Goal: Task Accomplishment & Management: Manage account settings

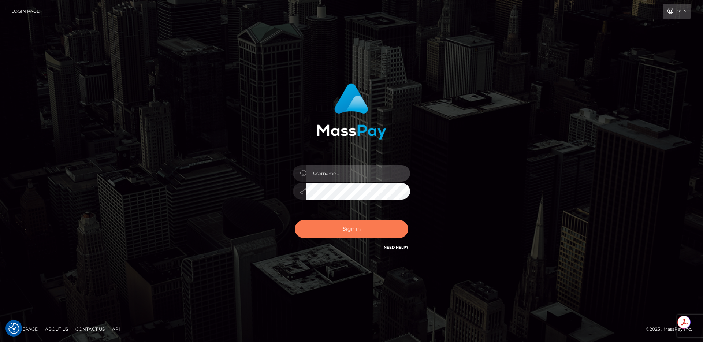
type input "egblue"
click at [355, 232] on button "Sign in" at bounding box center [351, 229] width 113 height 18
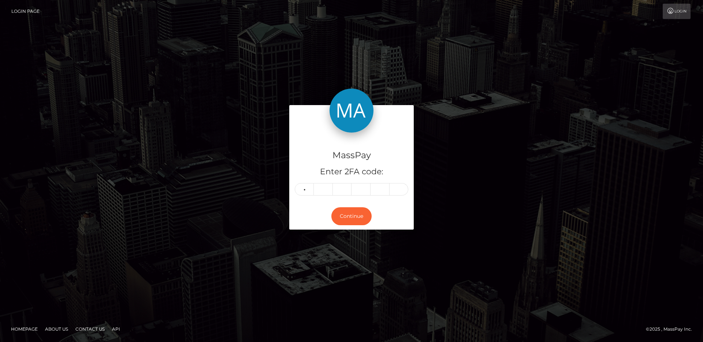
type input "6"
type input "9"
type input "8"
type input "4"
type input "1"
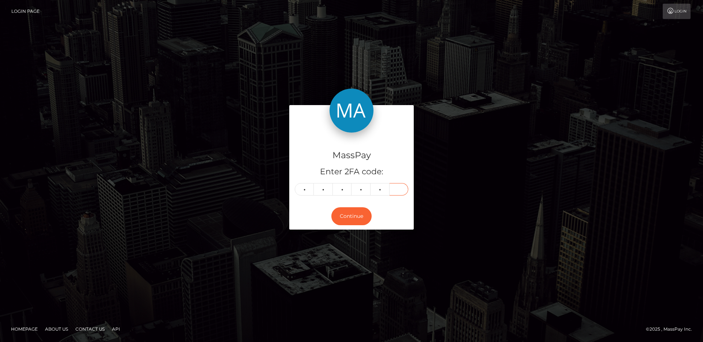
type input "6"
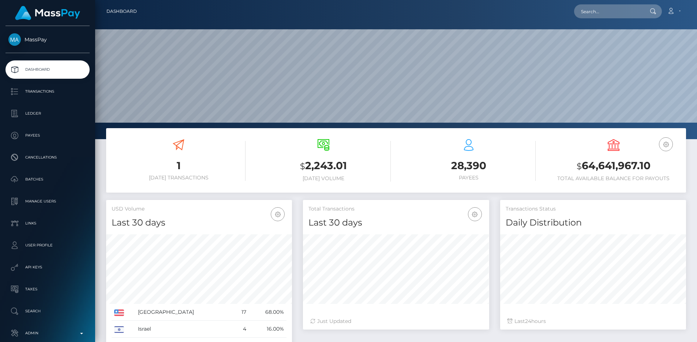
scroll to position [130, 186]
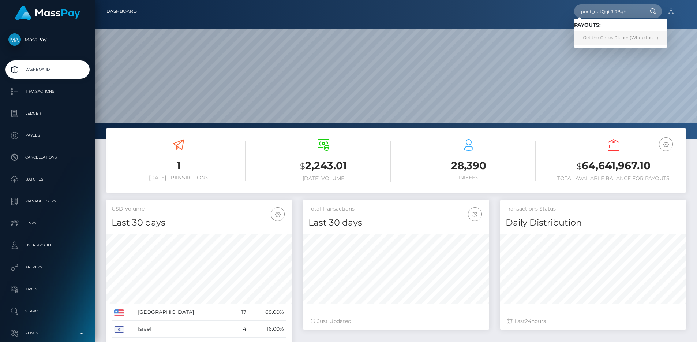
type input "pout_nutQqitJrJBgh"
click at [611, 35] on link "Get the Girlies Richer (Whop Inc - )" at bounding box center [620, 38] width 93 height 14
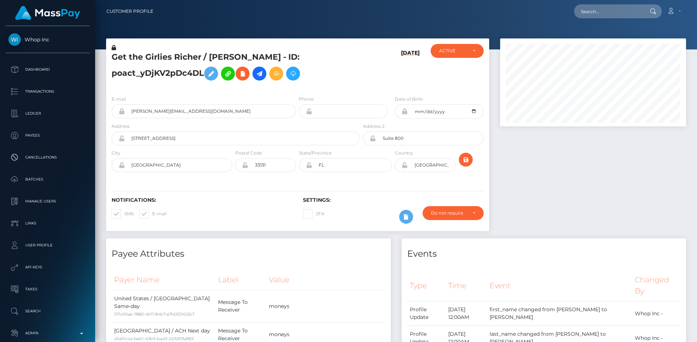
scroll to position [374, 0]
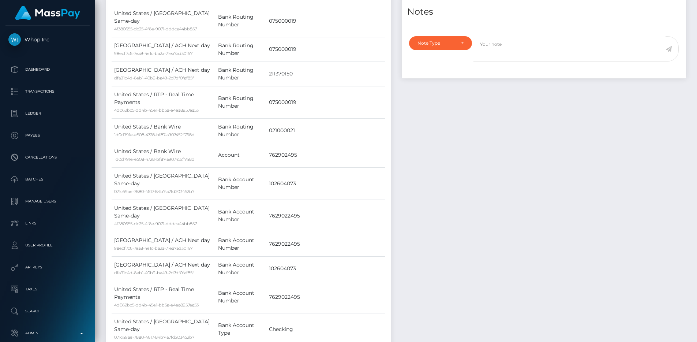
click at [380, 200] on td "7629022495" at bounding box center [326, 216] width 119 height 32
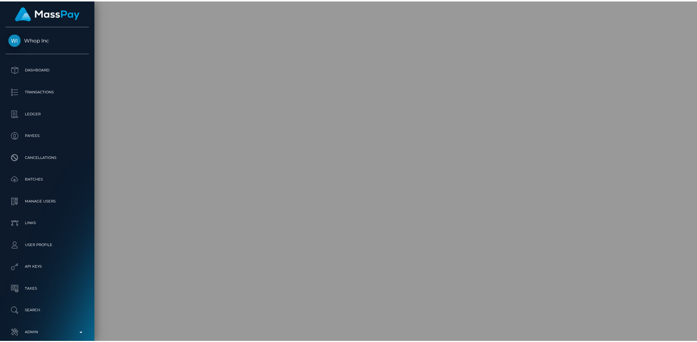
scroll to position [365997, 365899]
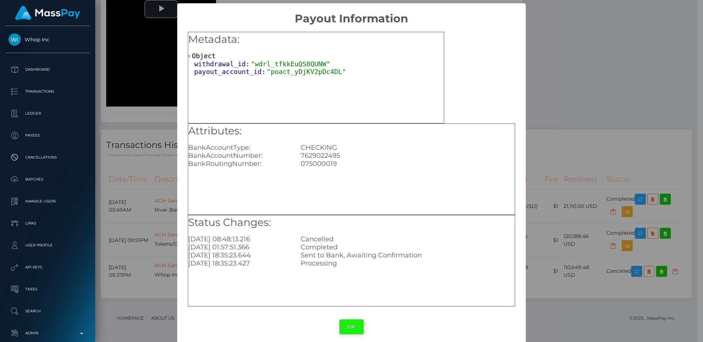
click at [351, 325] on button "OK" at bounding box center [351, 326] width 24 height 15
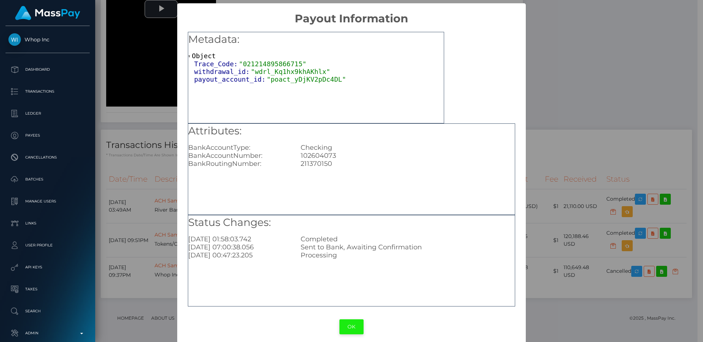
click at [346, 322] on button "OK" at bounding box center [351, 326] width 24 height 15
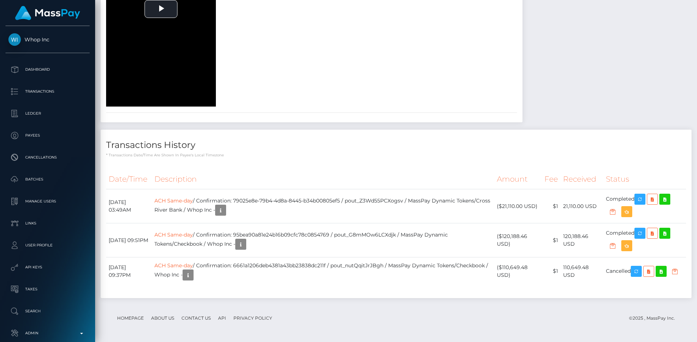
click at [198, 189] on th "Description" at bounding box center [323, 179] width 343 height 20
click at [234, 189] on th "Description" at bounding box center [323, 179] width 343 height 20
click at [285, 158] on p "* Transactions date/time are shown in payee's local timezone" at bounding box center [396, 154] width 580 height 5
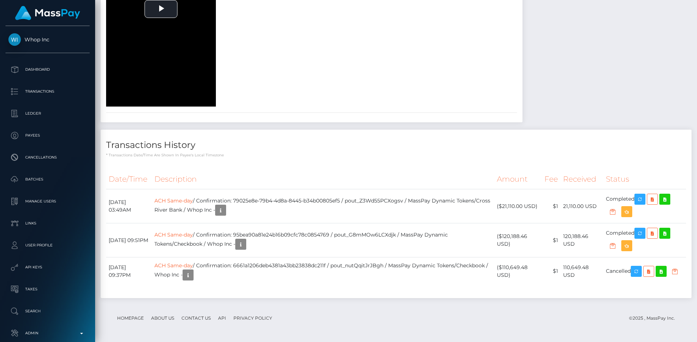
click at [370, 152] on h4 "Transactions History" at bounding box center [396, 145] width 580 height 13
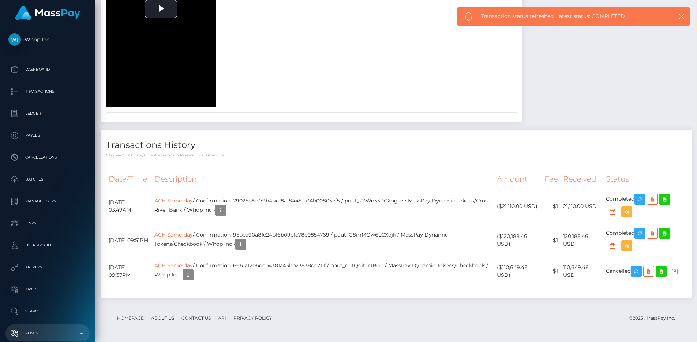
click at [72, 328] on p "Admin" at bounding box center [47, 333] width 78 height 11
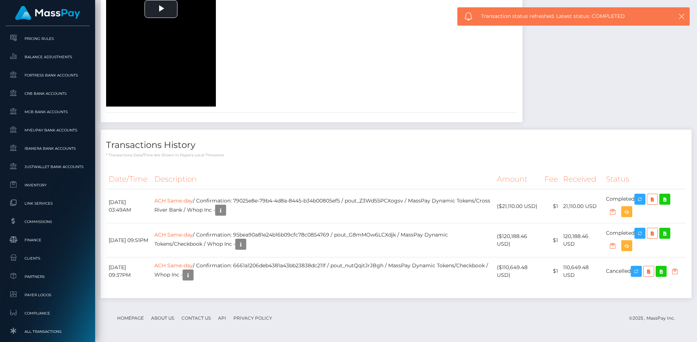
scroll to position [403, 0]
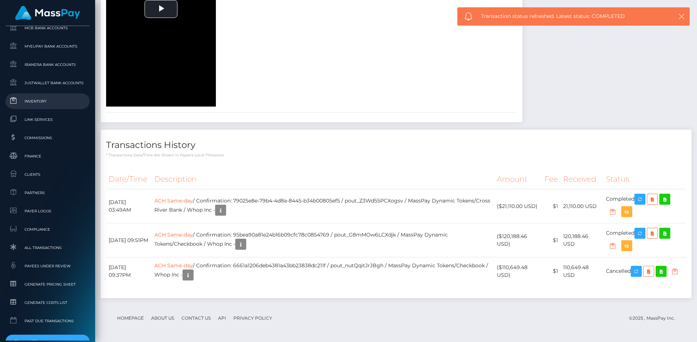
click at [49, 106] on link "Inventory" at bounding box center [47, 101] width 84 height 16
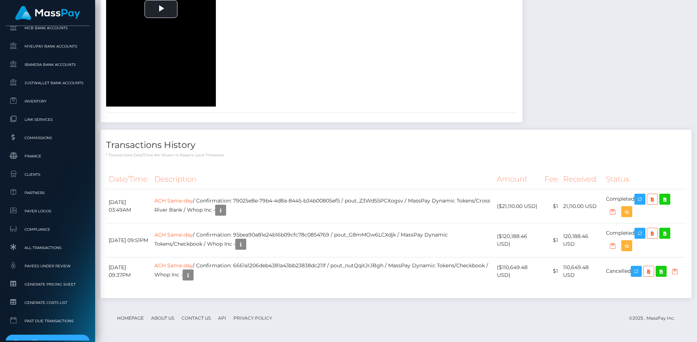
click at [312, 107] on div "To view this video please enable JavaScript, and consider upgrading to a web br…" at bounding box center [206, 8] width 211 height 195
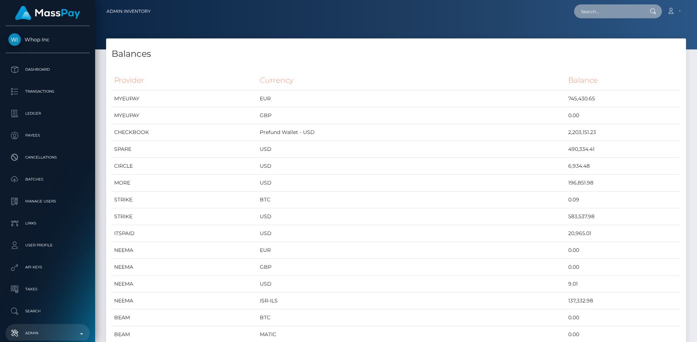
click at [598, 7] on input "text" at bounding box center [608, 11] width 69 height 14
paste input "36a2dd0a-86f1-11f0-8023-0266f44cc279"
type input "36a2dd0a-86f1-11f0-8023-0266f44cc279"
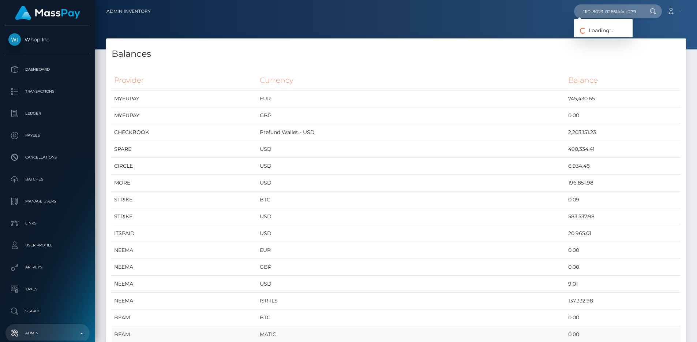
scroll to position [0, 0]
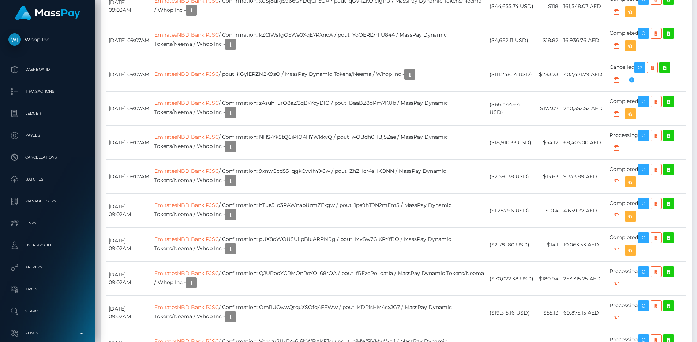
scroll to position [1205, 0]
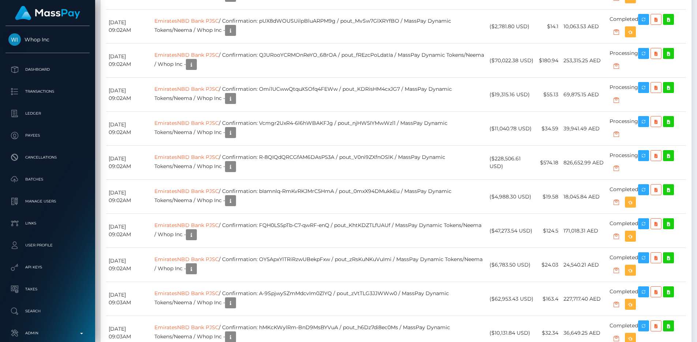
scroll to position [1435, 0]
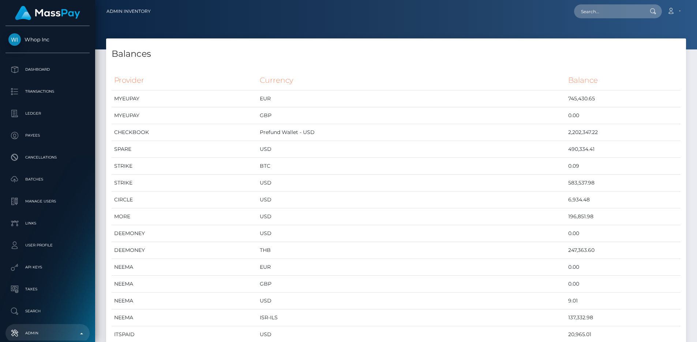
scroll to position [3590, 580]
click at [614, 8] on input "text" at bounding box center [608, 11] width 69 height 14
paste input "poact_RdY7p5JGzBwk"
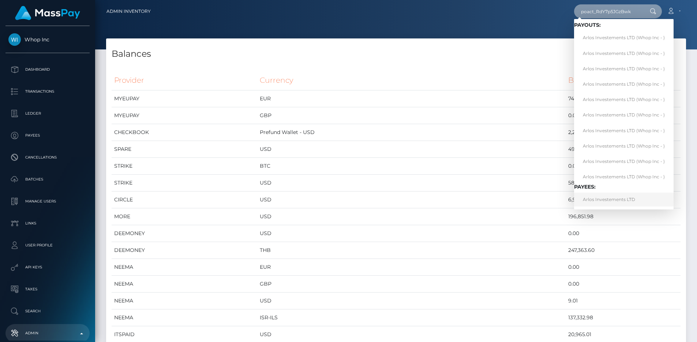
type input "poact_RdY7p5JGzBwk"
click at [502, 45] on div "Balances" at bounding box center [396, 49] width 580 height 22
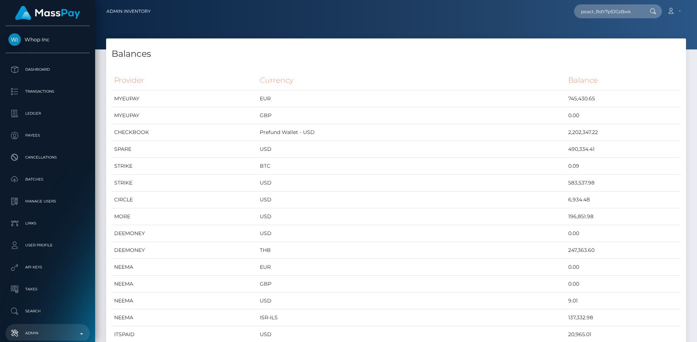
click at [247, 79] on th "Provider" at bounding box center [185, 80] width 146 height 20
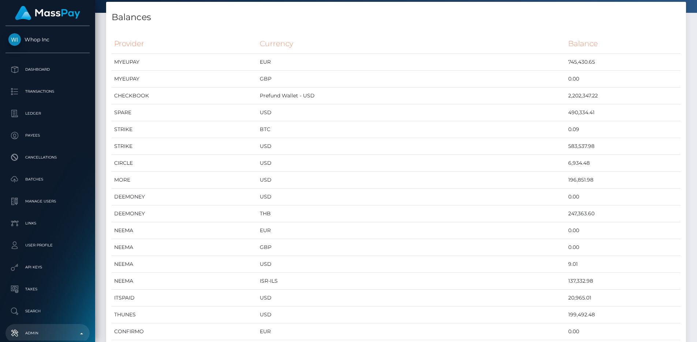
scroll to position [45, 0]
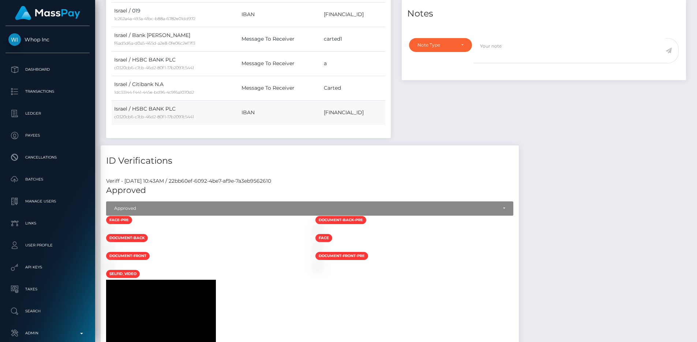
scroll to position [266, 0]
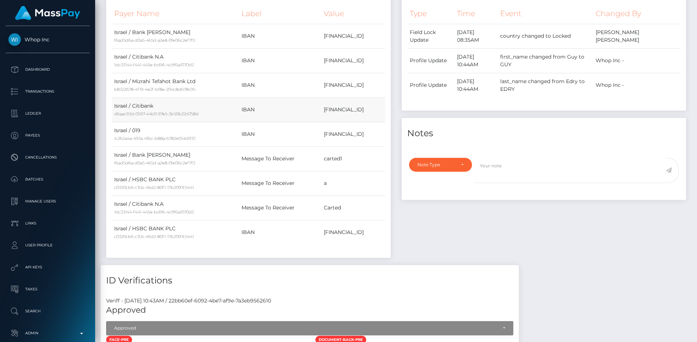
click at [321, 111] on td "[FINANCIAL_ID]" at bounding box center [353, 109] width 64 height 25
copy td "[FINANCIAL_ID]"
click at [452, 229] on div "Events Type Time Event Changed By" at bounding box center [544, 118] width 296 height 293
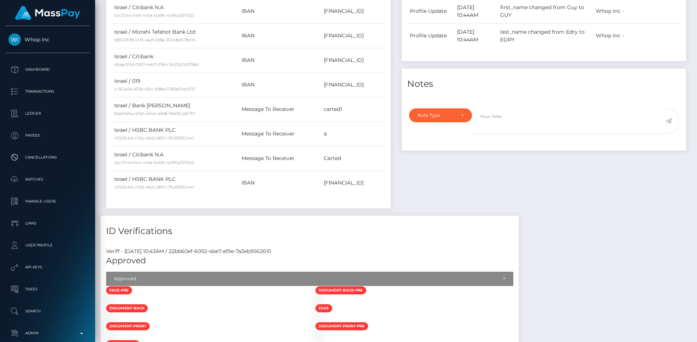
scroll to position [0, 0]
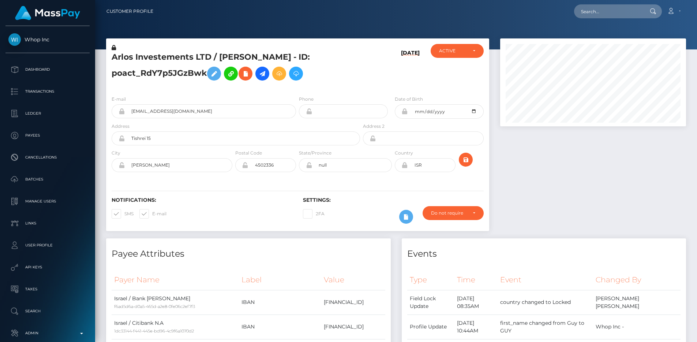
click at [233, 53] on h5 "Arlos Investements LTD / GUY EDRY - ID: poact_RdY7p5JGzBwk" at bounding box center [234, 68] width 245 height 33
drag, startPoint x: 218, startPoint y: 57, endPoint x: 262, endPoint y: 57, distance: 44.3
click at [262, 57] on h5 "Arlos Investements LTD / GUY EDRY - ID: poact_RdY7p5JGzBwk" at bounding box center [234, 68] width 245 height 33
click at [174, 69] on h5 "Arlos Investements LTD / GUY EDRY - ID: poact_RdY7p5JGzBwk" at bounding box center [234, 68] width 245 height 33
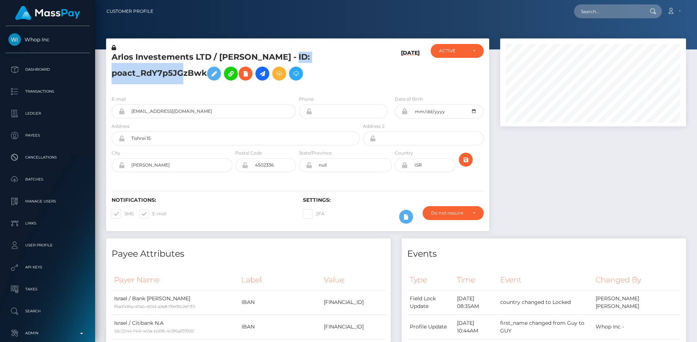
click at [174, 69] on h5 "Arlos Investements LTD / GUY EDRY - ID: poact_RdY7p5JGzBwk" at bounding box center [234, 68] width 245 height 33
copy h5 "poact_RdY7p5JGzBwk"
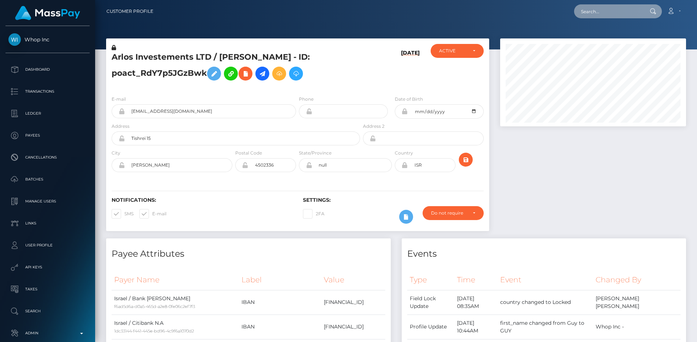
click at [604, 5] on input "text" at bounding box center [608, 11] width 69 height 14
paste input "poact_hlVdnTqvFAVe"
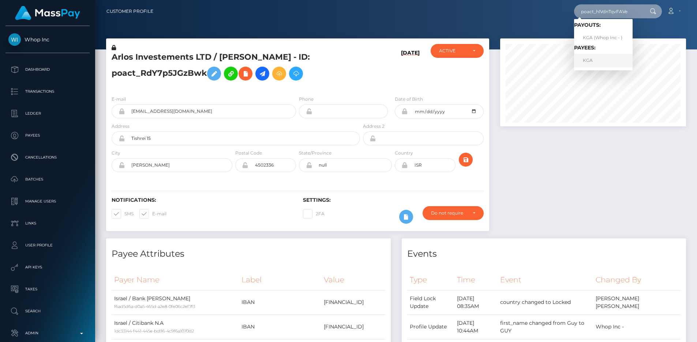
type input "poact_hlVdnTqvFAVe"
click at [601, 59] on link "KGA" at bounding box center [603, 61] width 59 height 14
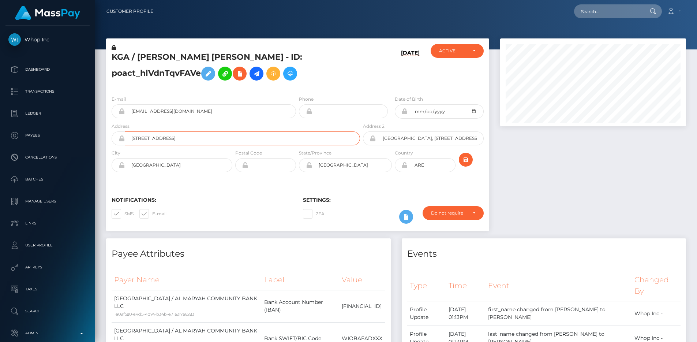
click at [203, 138] on input "43 34C Street" at bounding box center [242, 138] width 235 height 14
click at [232, 221] on div "Notifications: SMS E-mail" at bounding box center [201, 212] width 191 height 30
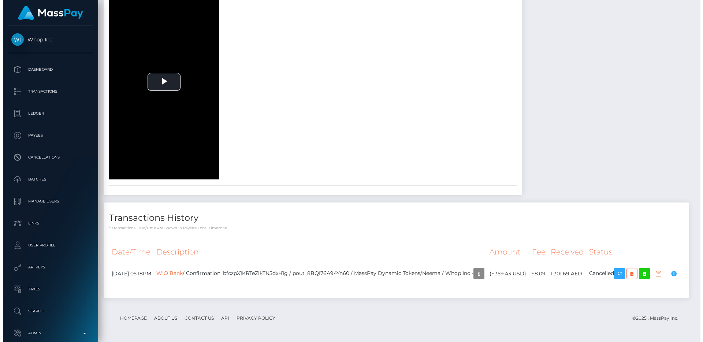
scroll to position [1186, 0]
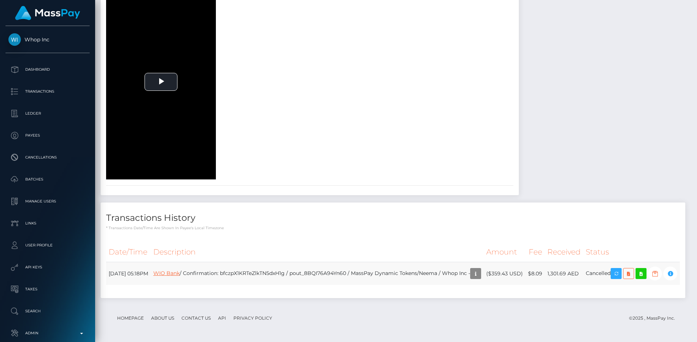
click at [180, 270] on link "WIO Bank" at bounding box center [166, 273] width 26 height 7
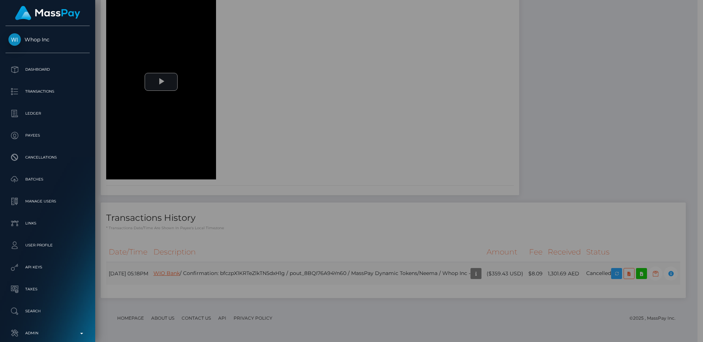
scroll to position [365997, 365899]
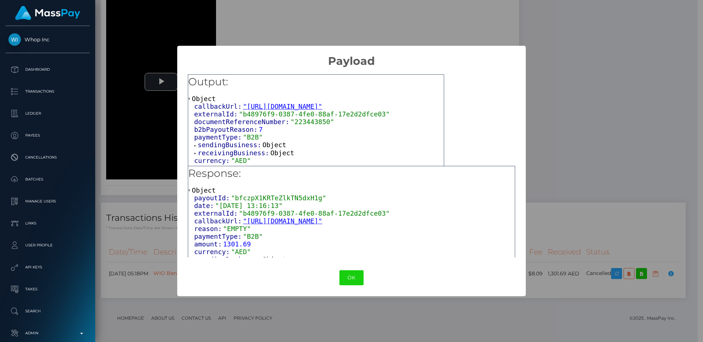
click at [222, 157] on span "receivingBusiness:" at bounding box center [234, 153] width 72 height 8
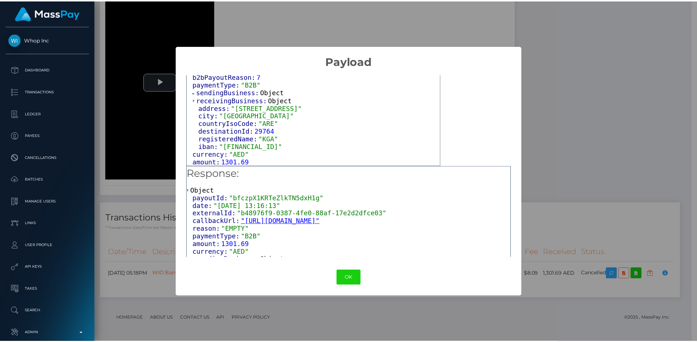
scroll to position [61, 0]
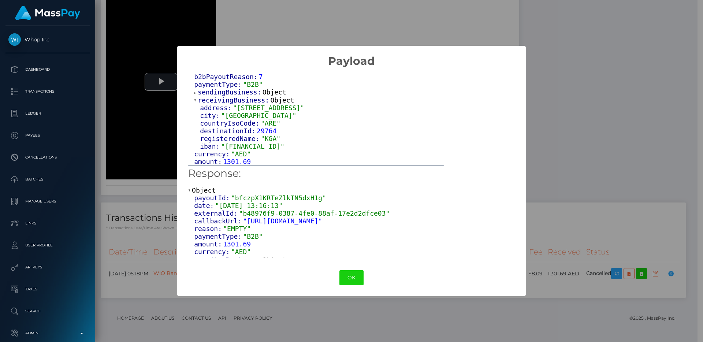
drag, startPoint x: 200, startPoint y: 108, endPoint x: 329, endPoint y: 148, distance: 135.6
click at [329, 148] on div "address: "43 34C Street" city: "Dubai" countryIsoCode: "ARE" destinationId: 297…" at bounding box center [319, 127] width 250 height 46
copy div "address: "43 34C Street" city: "Dubai" countryIsoCode: "ARE" destinationId: 297…"
click at [359, 282] on button "OK" at bounding box center [351, 277] width 24 height 15
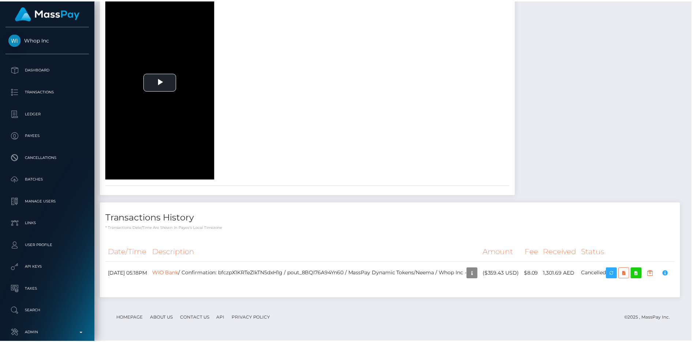
scroll to position [365997, 365899]
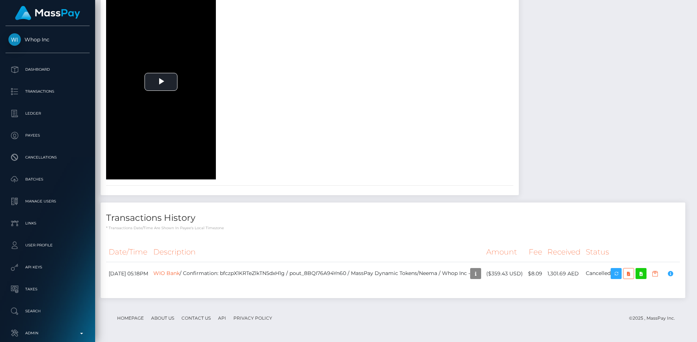
click at [457, 73] on div "face document-back-pre face-pre /" at bounding box center [310, 49] width 418 height 259
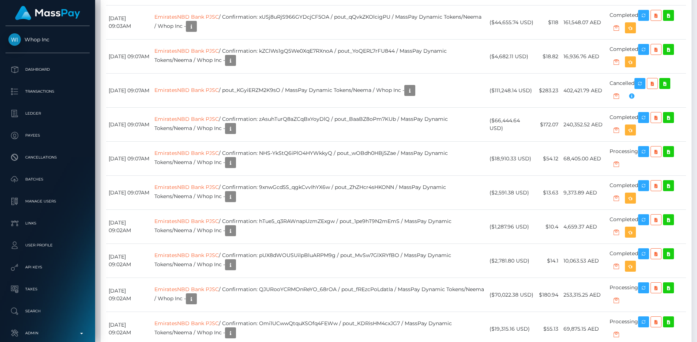
scroll to position [1157, 0]
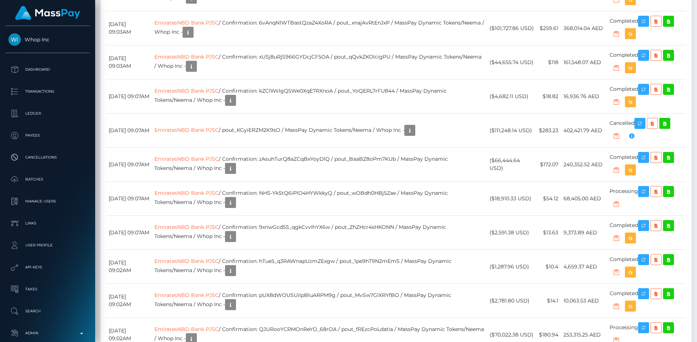
scroll to position [1163, 0]
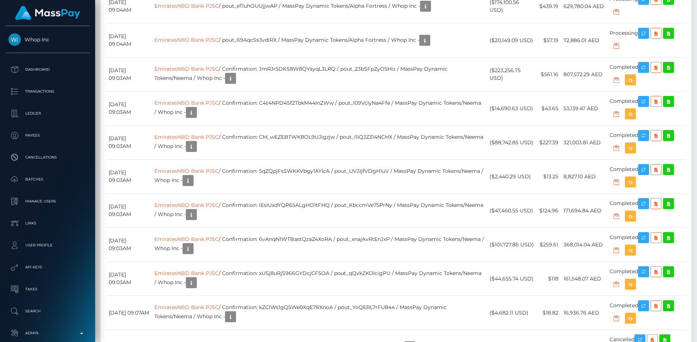
scroll to position [1104, 0]
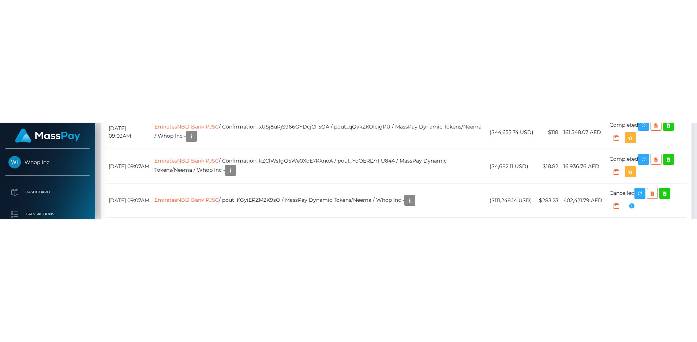
scroll to position [1201, 0]
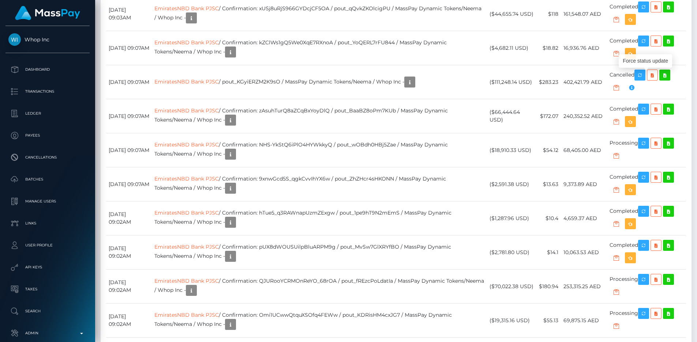
scroll to position [1175, 0]
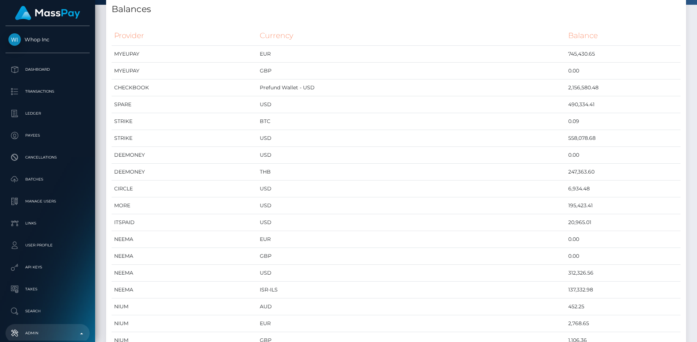
scroll to position [3590, 580]
drag, startPoint x: 269, startPoint y: 269, endPoint x: 581, endPoint y: 274, distance: 311.9
click at [581, 274] on tr "NEEMA USD 312,326.56" at bounding box center [396, 273] width 569 height 17
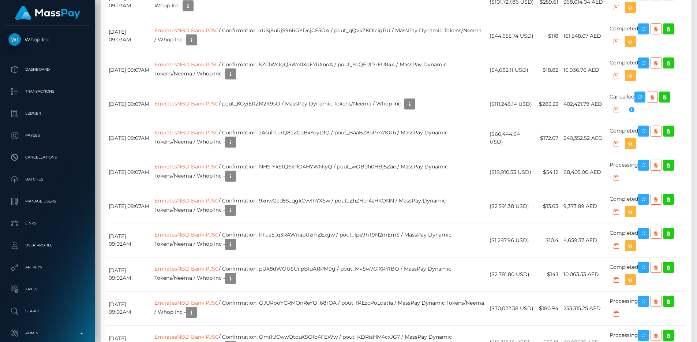
scroll to position [88, 186]
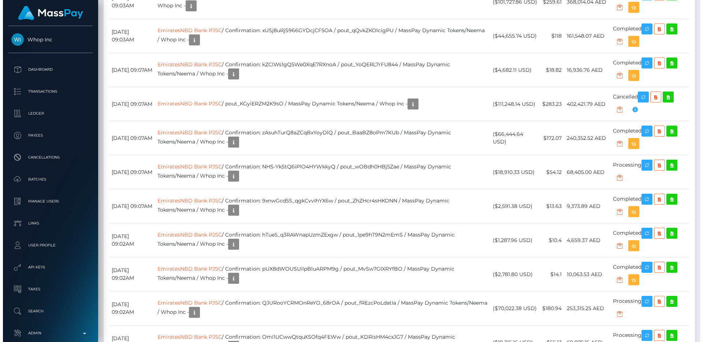
scroll to position [88, 186]
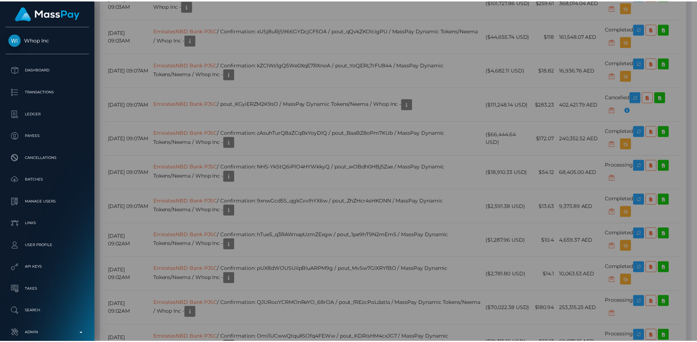
scroll to position [365997, 365899]
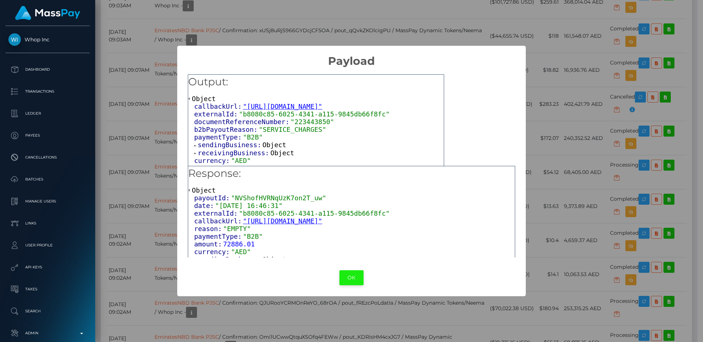
click at [344, 276] on button "OK" at bounding box center [351, 277] width 24 height 15
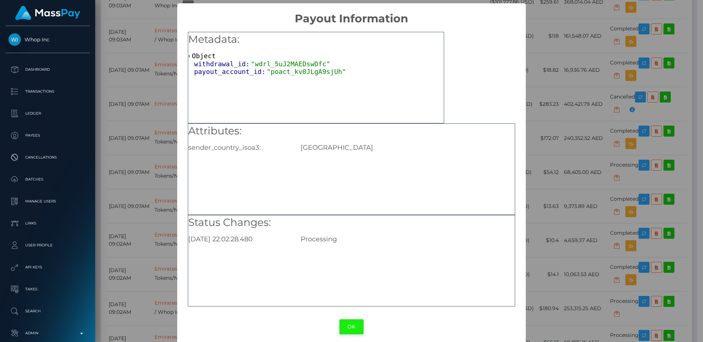
click at [344, 319] on button "OK" at bounding box center [351, 326] width 24 height 15
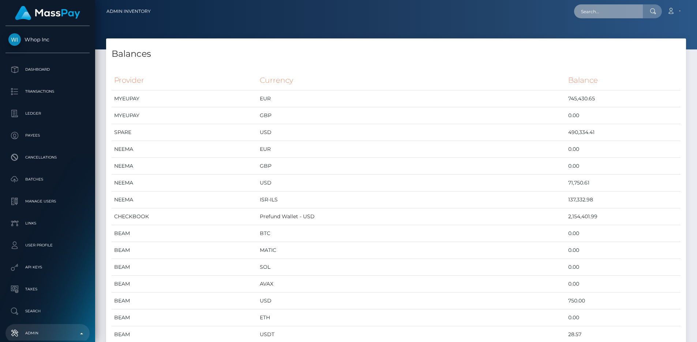
click at [604, 7] on input "text" at bounding box center [608, 11] width 69 height 14
click at [607, 9] on input "text" at bounding box center [608, 11] width 69 height 14
paste input "1156150"
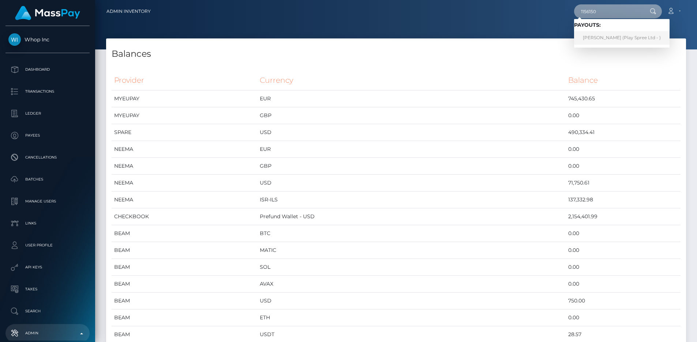
type input "1156150"
click at [518, 71] on th "Currency" at bounding box center [411, 80] width 309 height 20
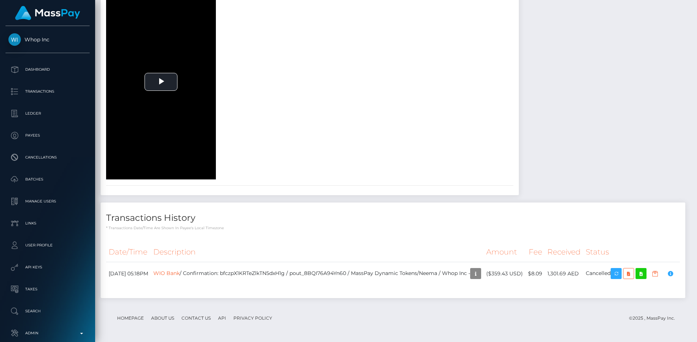
scroll to position [88, 186]
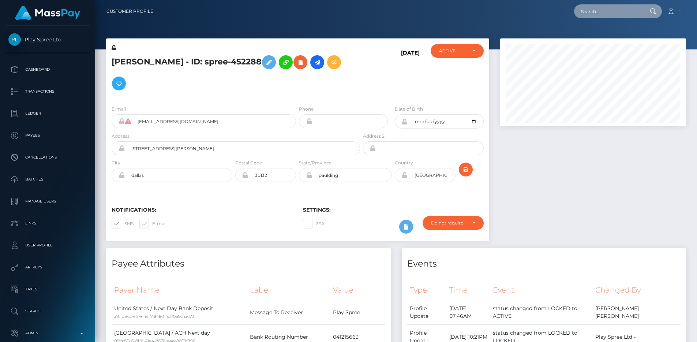
click at [616, 12] on input "text" at bounding box center [608, 11] width 69 height 14
paste input "1156150"
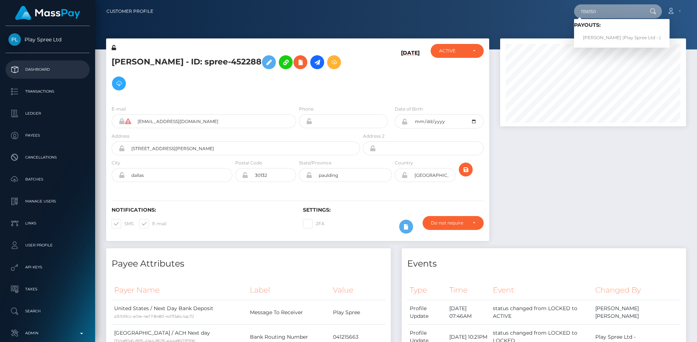
type input "1156150"
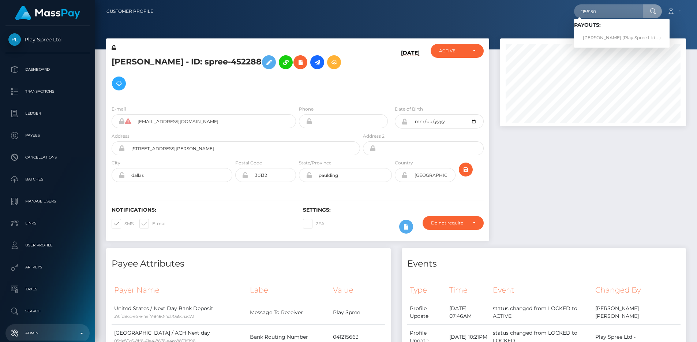
click at [46, 329] on p "Admin" at bounding box center [47, 333] width 78 height 11
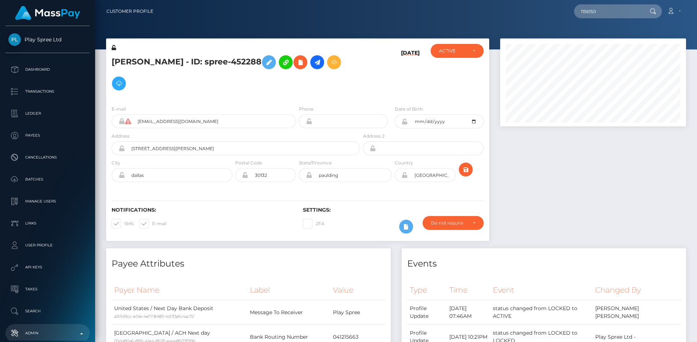
scroll to position [404, 0]
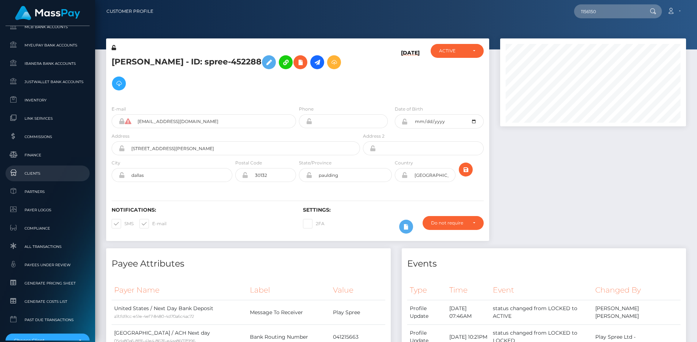
click at [50, 179] on link "Clients" at bounding box center [47, 173] width 84 height 16
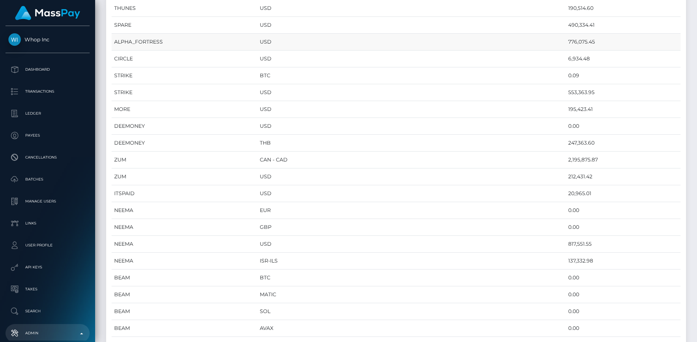
scroll to position [142, 0]
drag, startPoint x: 274, startPoint y: 242, endPoint x: 571, endPoint y: 242, distance: 296.9
click at [571, 242] on tr "NEEMA USD 817,551.55" at bounding box center [396, 243] width 569 height 17
click at [571, 242] on td "817,551.55" at bounding box center [623, 243] width 115 height 17
drag, startPoint x: 571, startPoint y: 242, endPoint x: 520, endPoint y: 241, distance: 50.5
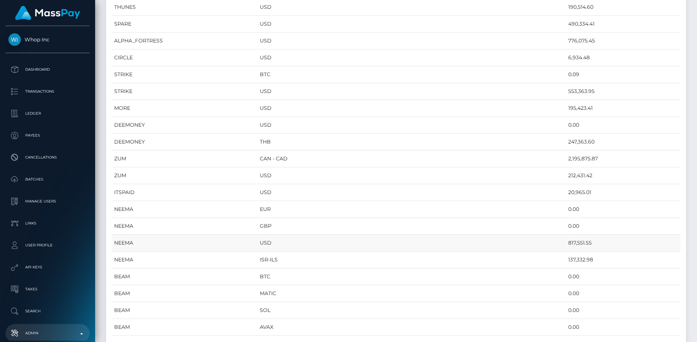
click at [520, 241] on tr "NEEMA USD 817,551.55" at bounding box center [396, 243] width 569 height 17
click at [357, 102] on td "USD" at bounding box center [411, 108] width 309 height 17
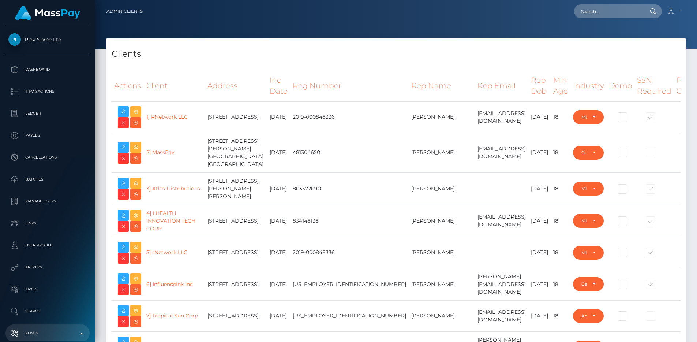
select select "223"
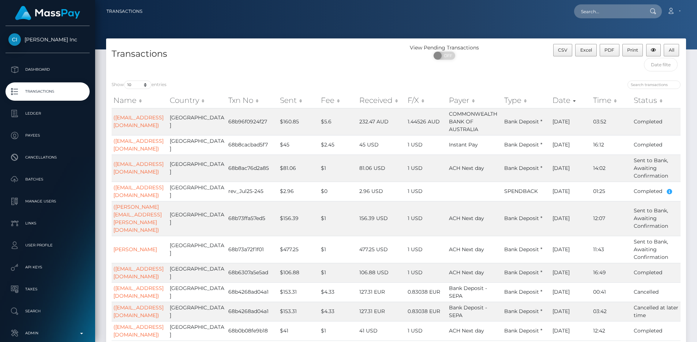
click at [130, 75] on div "Show 10 25 50 100 250 500 1,000 3,500 All entries Name Country Txn No Sent Fee …" at bounding box center [396, 222] width 580 height 295
click at [134, 82] on select "10 25 50 100 250 500 1,000 3,500 All" at bounding box center [137, 85] width 27 height 8
click at [125, 81] on select "10 25 50 100 250 500 1,000 3,500 All" at bounding box center [137, 85] width 27 height 8
click at [150, 285] on link "([EMAIL_ADDRESS][DOMAIN_NAME])" at bounding box center [138, 292] width 50 height 14
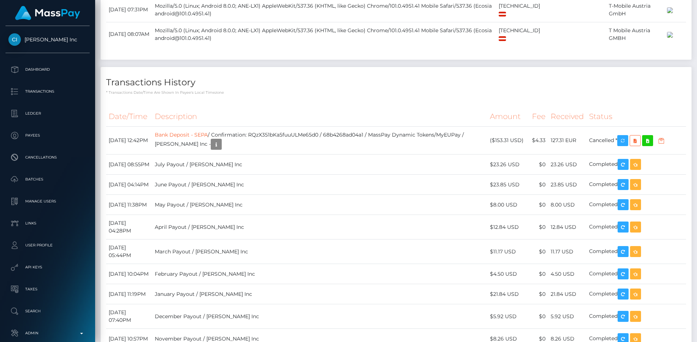
scroll to position [88, 186]
click at [208, 138] on link "Bank Deposit - SEPA" at bounding box center [181, 134] width 53 height 7
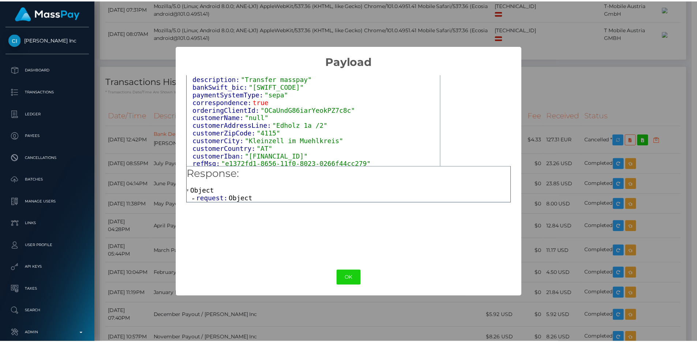
scroll to position [52, 0]
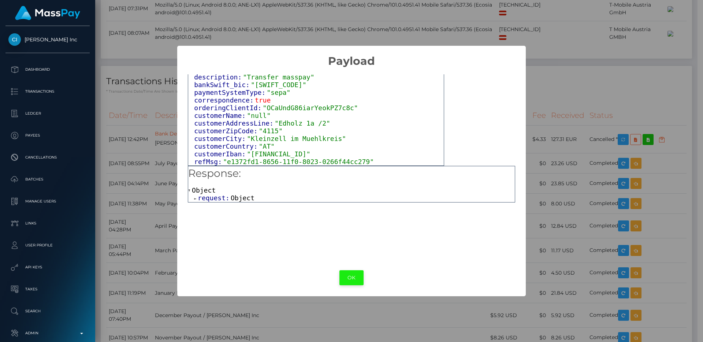
click at [347, 272] on button "OK" at bounding box center [351, 277] width 24 height 15
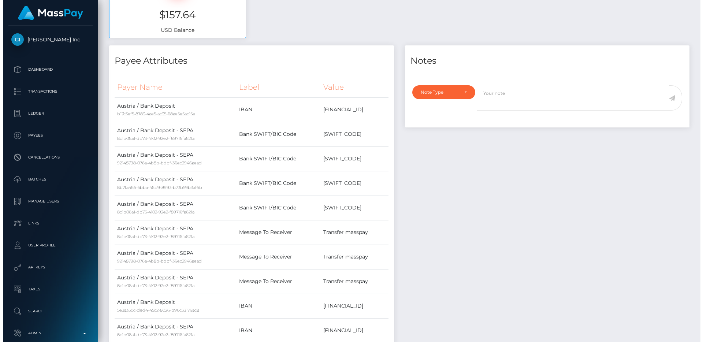
scroll to position [0, 0]
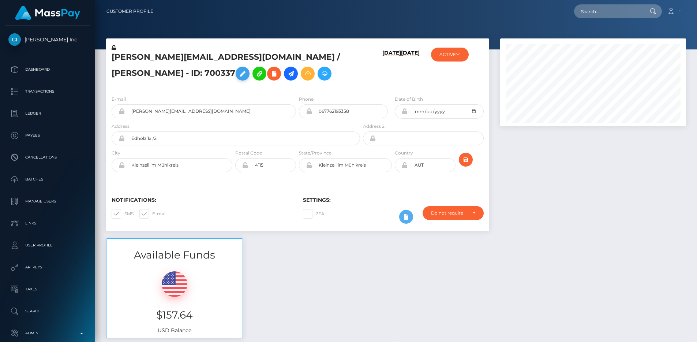
click at [247, 69] on icon at bounding box center [242, 73] width 9 height 9
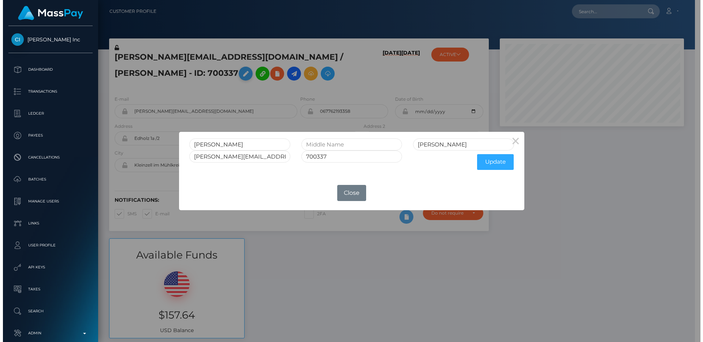
scroll to position [365997, 365899]
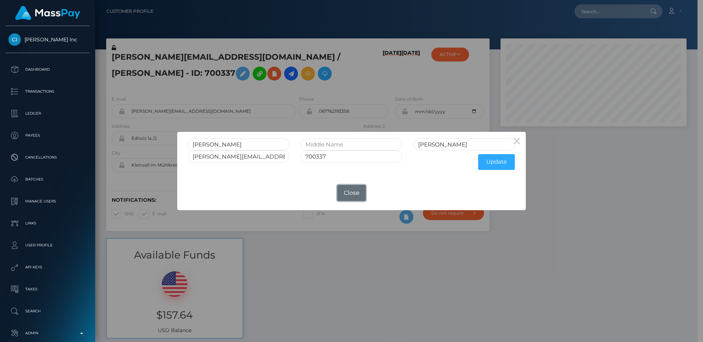
click at [346, 187] on button "Close" at bounding box center [351, 193] width 29 height 16
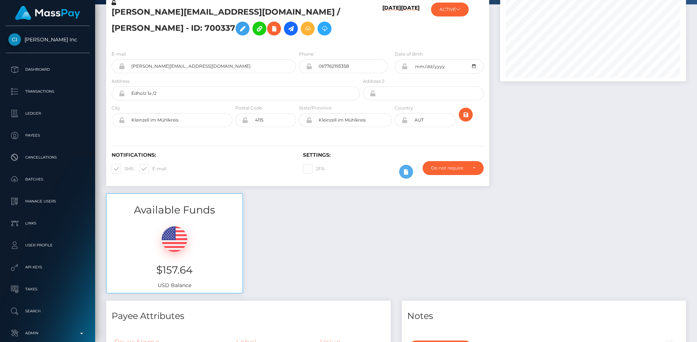
scroll to position [0, 0]
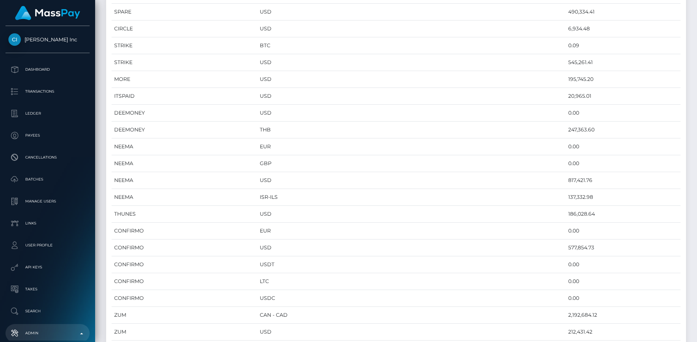
scroll to position [3590, 580]
